Goal: Transaction & Acquisition: Purchase product/service

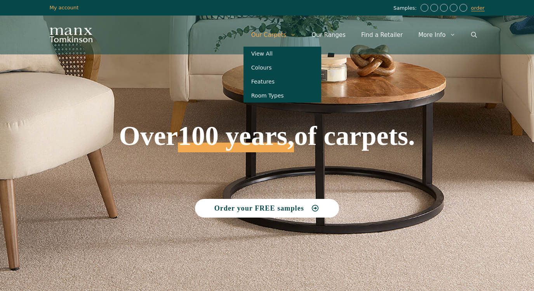
click at [290, 33] on link "Our Carpets" at bounding box center [273, 34] width 61 height 23
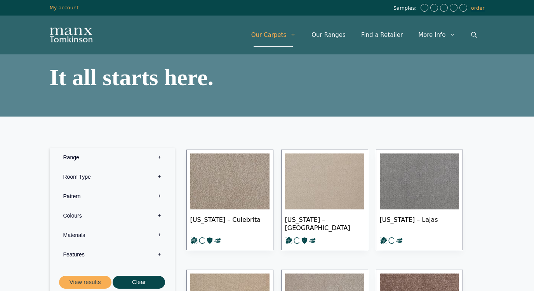
click at [83, 190] on label "Pattern 0" at bounding box center [111, 195] width 113 height 19
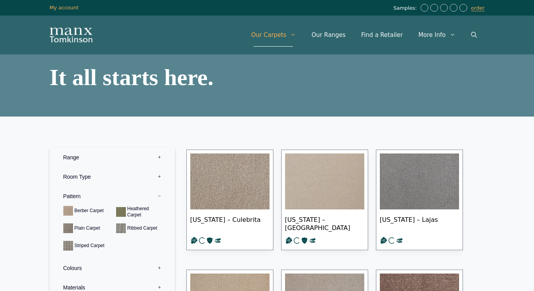
click at [83, 189] on label "Pattern 0" at bounding box center [111, 195] width 113 height 19
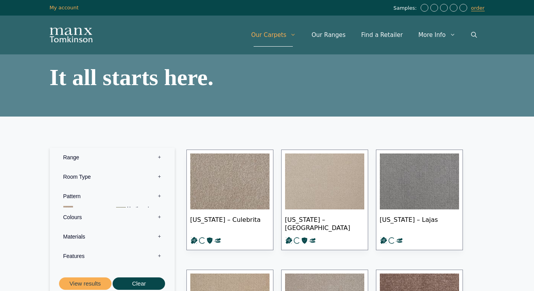
click at [83, 189] on label "Pattern 0" at bounding box center [111, 195] width 113 height 19
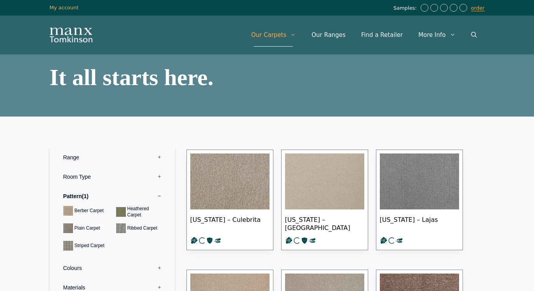
scroll to position [452, 0]
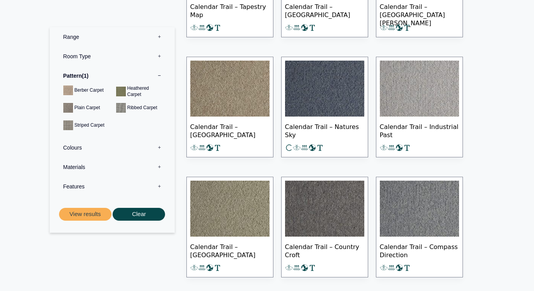
click at [83, 163] on label "Materials 0" at bounding box center [111, 166] width 113 height 19
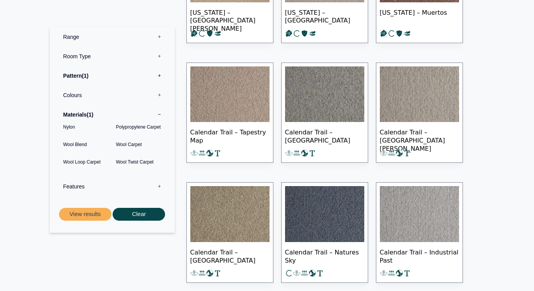
scroll to position [231, 0]
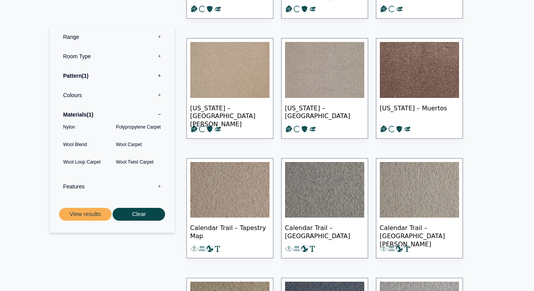
click at [329, 65] on img at bounding box center [324, 70] width 79 height 56
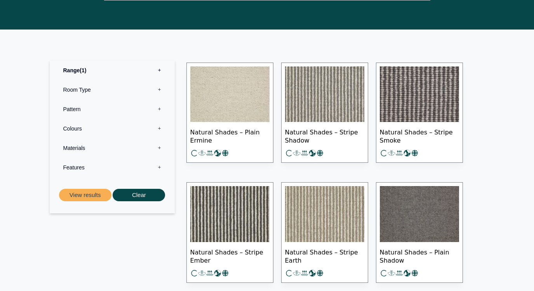
scroll to position [326, 0]
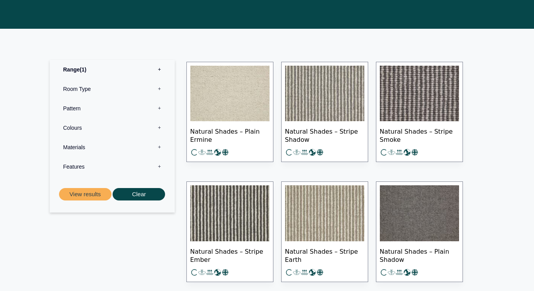
click at [239, 95] on img at bounding box center [229, 94] width 79 height 56
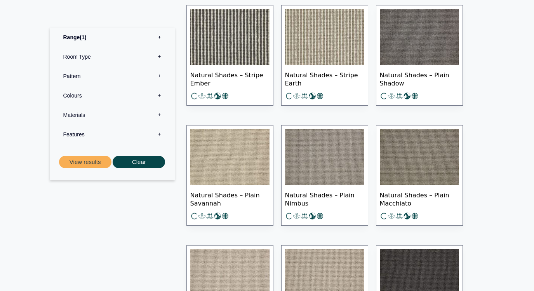
scroll to position [530, 0]
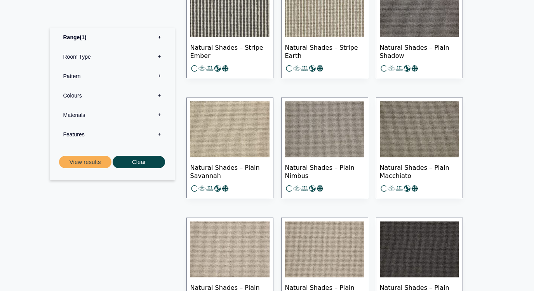
click at [238, 147] on img at bounding box center [229, 129] width 79 height 56
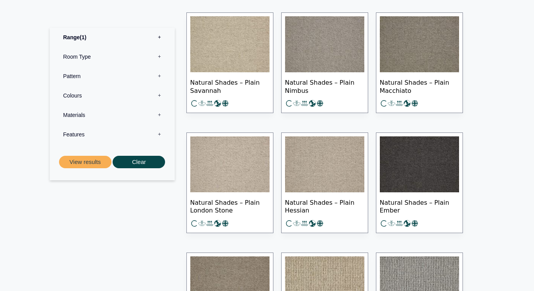
scroll to position [616, 0]
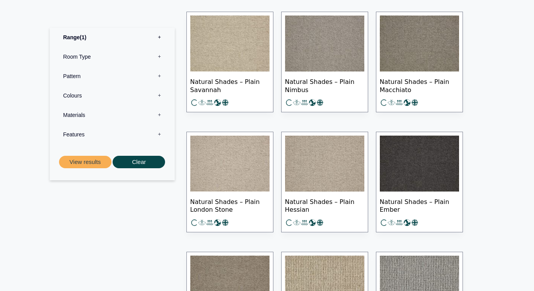
click at [223, 171] on img at bounding box center [229, 163] width 79 height 56
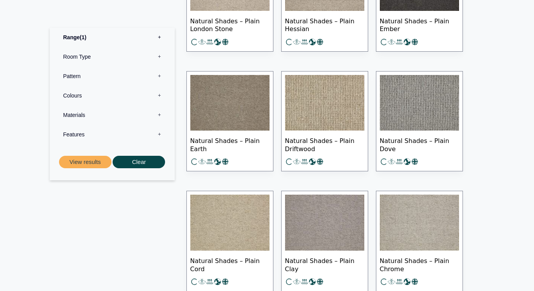
scroll to position [887, 0]
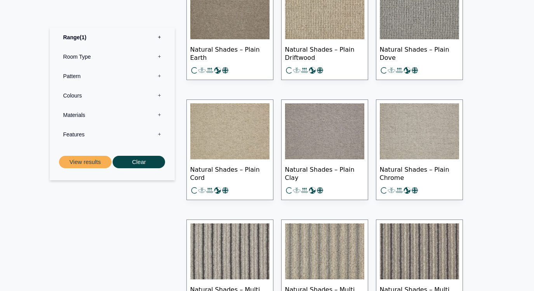
click at [238, 151] on img at bounding box center [229, 131] width 79 height 56
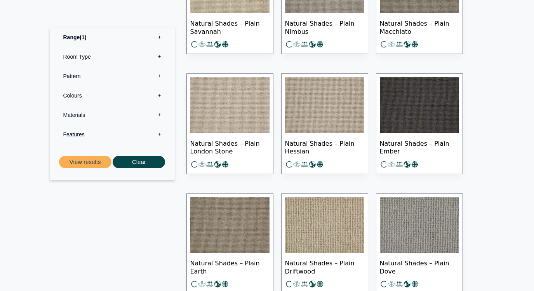
scroll to position [673, 0]
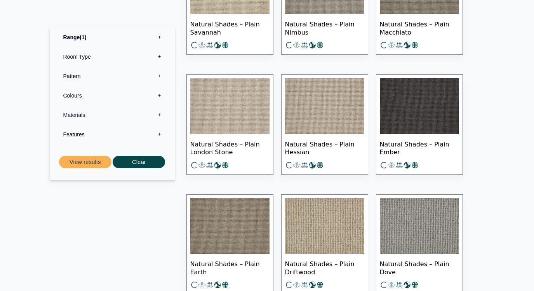
click at [304, 104] on img at bounding box center [324, 106] width 79 height 56
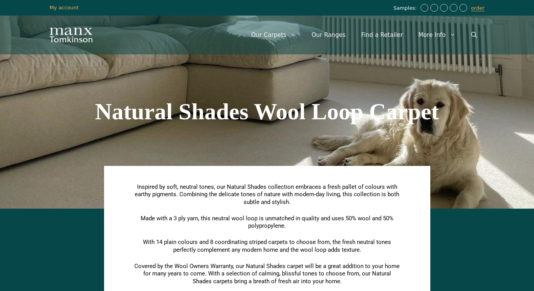
scroll to position [0, 0]
click at [406, 7] on span "Samples:" at bounding box center [405, 8] width 25 height 7
click at [483, 10] on link "order" at bounding box center [478, 8] width 14 height 6
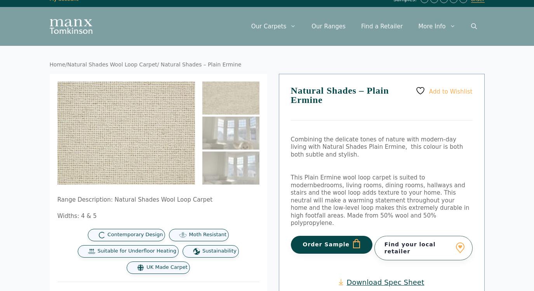
scroll to position [10, 0]
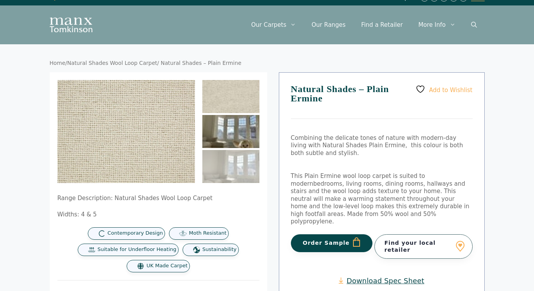
click at [231, 129] on img at bounding box center [230, 131] width 57 height 33
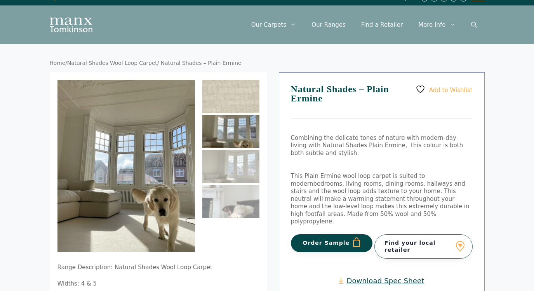
click at [234, 107] on img at bounding box center [230, 96] width 57 height 33
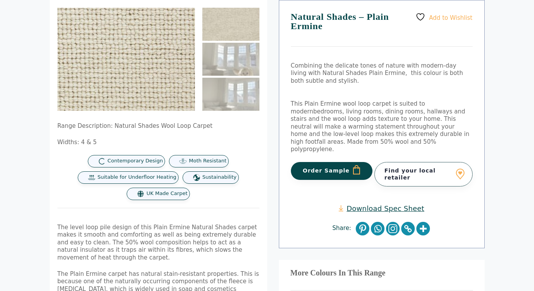
scroll to position [85, 0]
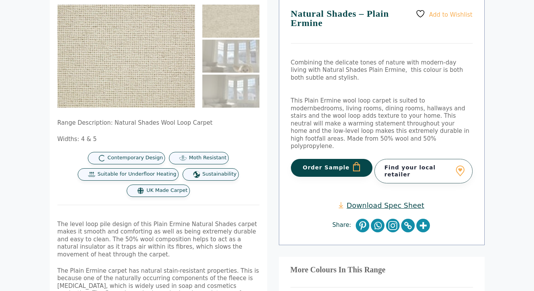
click at [330, 160] on button "Order Sample" at bounding box center [332, 168] width 82 height 18
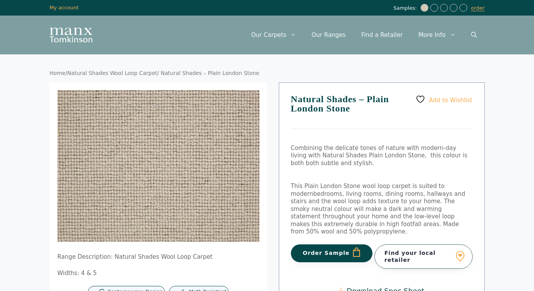
click at [340, 247] on button "Order Sample" at bounding box center [332, 253] width 82 height 18
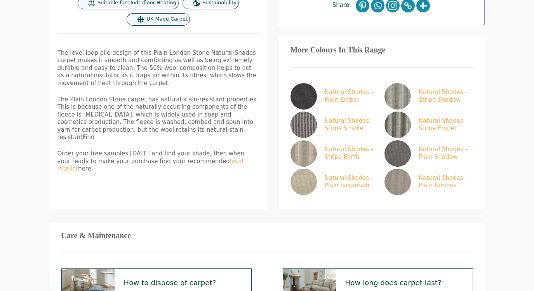
scroll to position [238, 0]
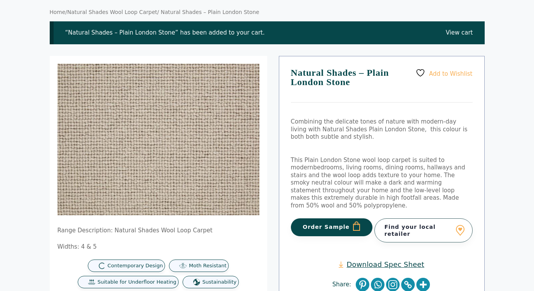
scroll to position [68, 0]
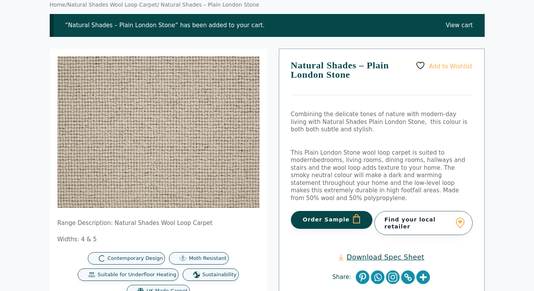
click at [342, 211] on button "Order Sample" at bounding box center [332, 220] width 82 height 18
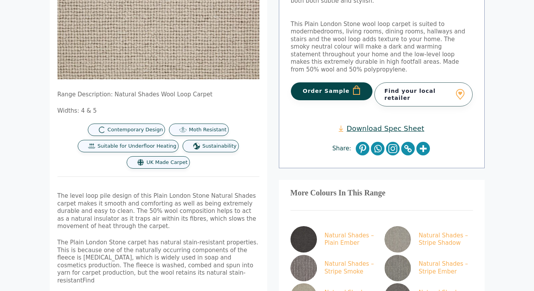
scroll to position [251, 0]
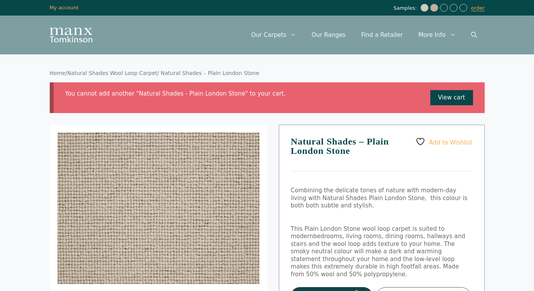
scroll to position [68, 0]
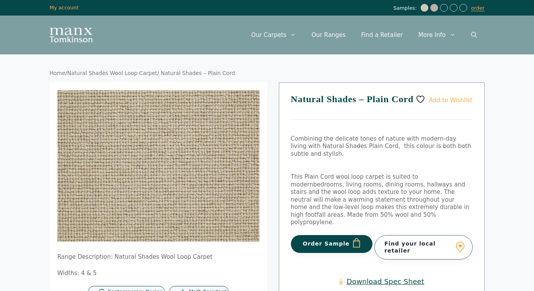
click at [318, 235] on button "Order Sample" at bounding box center [332, 244] width 82 height 18
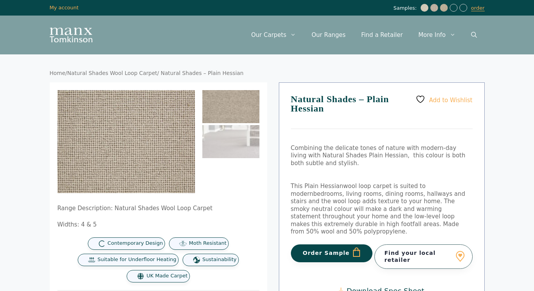
click at [334, 246] on button "Order Sample" at bounding box center [332, 253] width 82 height 18
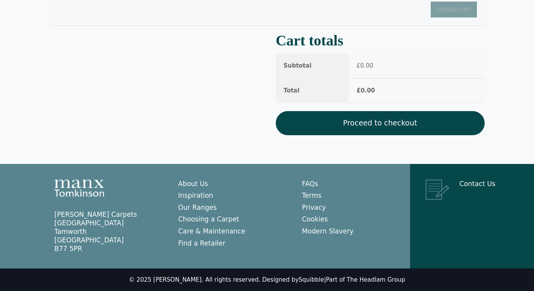
scroll to position [276, 0]
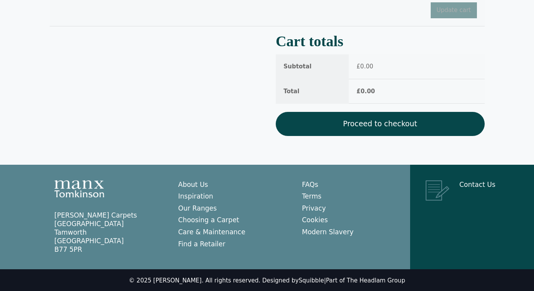
click at [390, 130] on link "Proceed to checkout" at bounding box center [380, 124] width 209 height 24
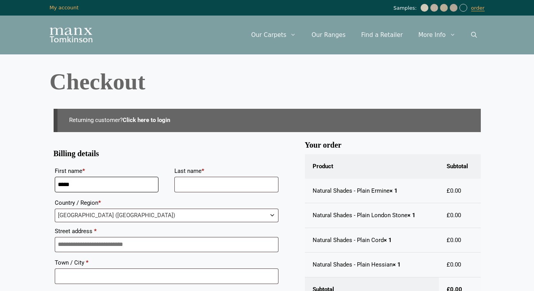
type input "*****"
type input "****"
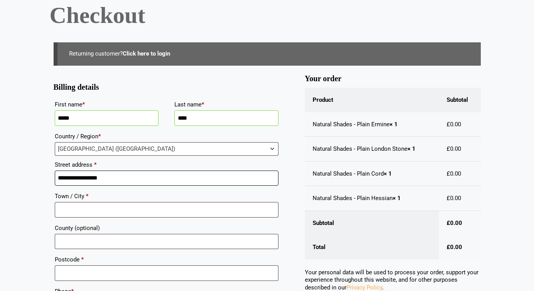
scroll to position [101, 0]
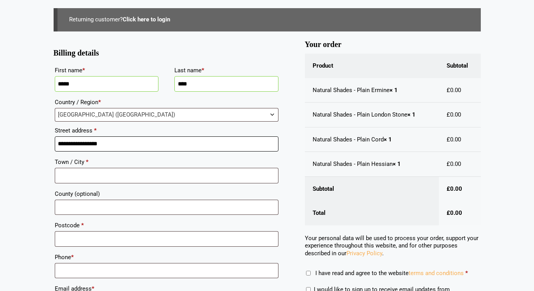
type input "**********"
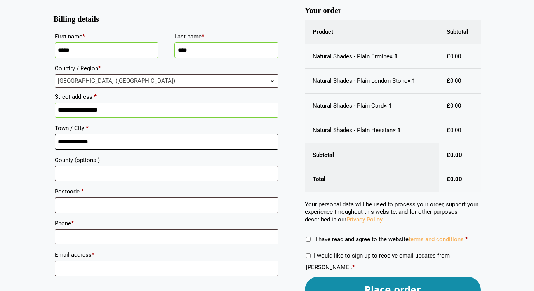
scroll to position [158, 0]
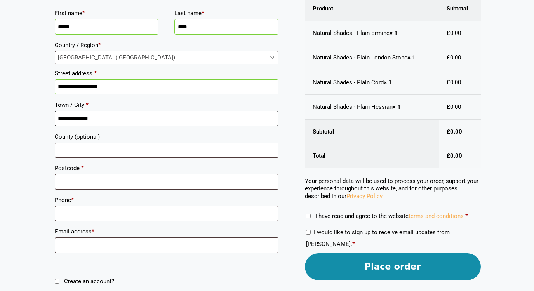
type input "**********"
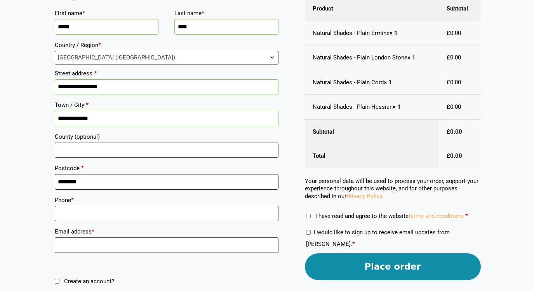
type input "********"
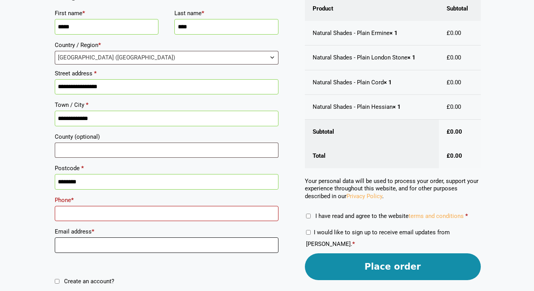
type input "**********"
click at [106, 215] on input "Phone *" at bounding box center [167, 214] width 224 height 16
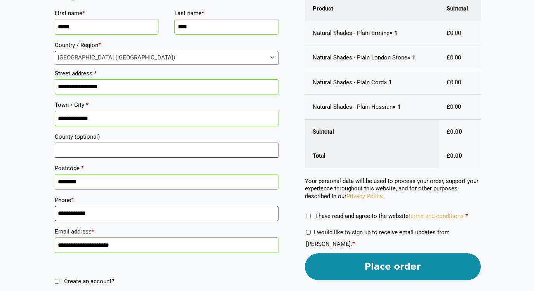
type input "**********"
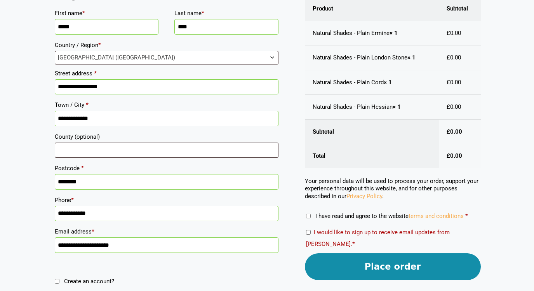
click at [374, 267] on button "Place order" at bounding box center [393, 266] width 176 height 27
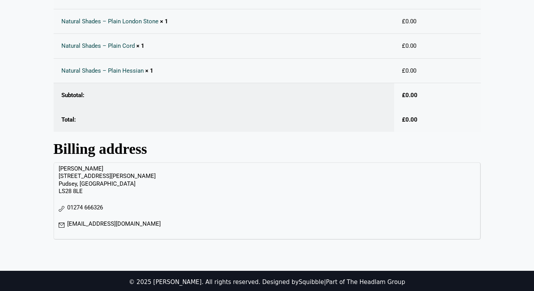
scroll to position [213, 0]
